Goal: Transaction & Acquisition: Purchase product/service

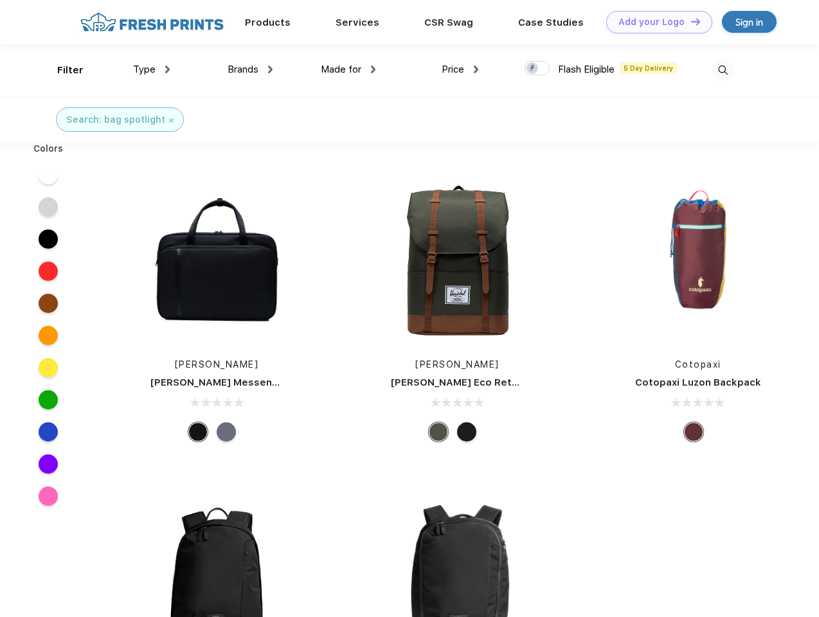
scroll to position [1, 0]
click at [654, 22] on link "Add your Logo Design Tool" at bounding box center [659, 22] width 106 height 22
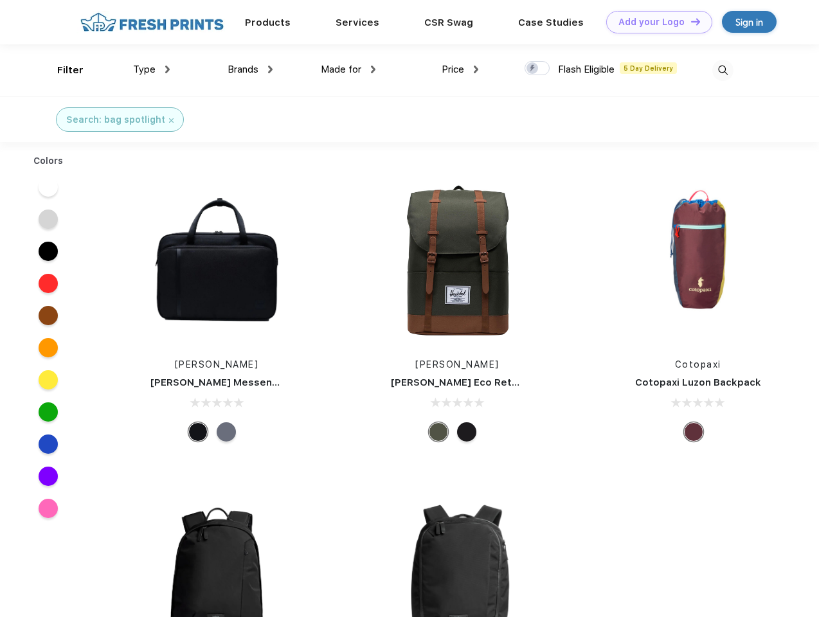
click at [0, 0] on div "Design Tool" at bounding box center [0, 0] width 0 height 0
click at [690, 21] on link "Add your Logo Design Tool" at bounding box center [659, 22] width 106 height 22
click at [62, 70] on div "Filter" at bounding box center [70, 70] width 26 height 15
click at [152, 69] on span "Type" at bounding box center [144, 70] width 22 height 12
click at [250, 69] on span "Brands" at bounding box center [243, 70] width 31 height 12
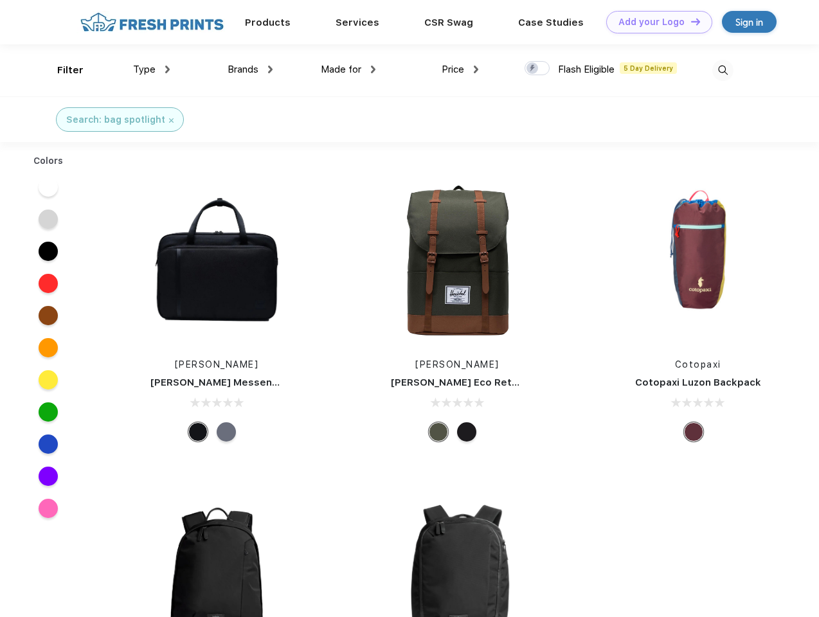
click at [348, 69] on span "Made for" at bounding box center [341, 70] width 40 height 12
click at [460, 69] on span "Price" at bounding box center [453, 70] width 22 height 12
click at [537, 69] on div at bounding box center [536, 68] width 25 height 14
click at [533, 69] on input "checkbox" at bounding box center [528, 64] width 8 height 8
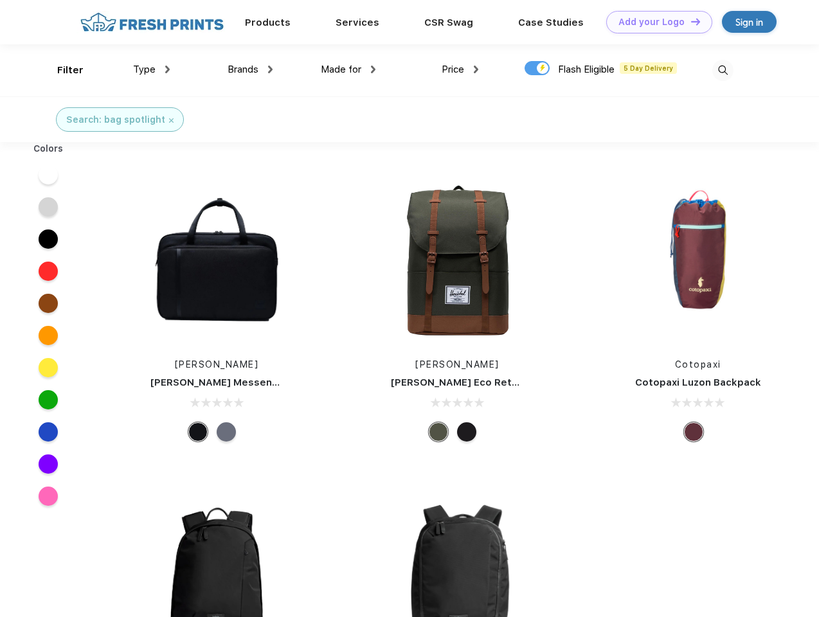
click at [722, 70] on img at bounding box center [722, 70] width 21 height 21
